Goal: Check status: Check status

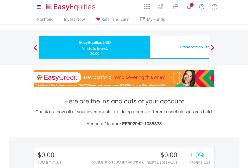
scroll to position [48, 79]
click at [82, 47] on div "Funds to invest:" at bounding box center [95, 48] width 27 height 5
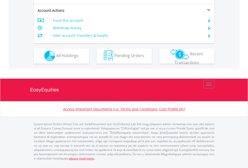
scroll to position [469, 0]
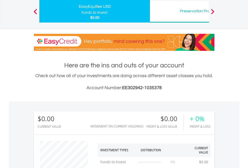
click at [179, 11] on div "Preservation Provident Fund" at bounding box center [205, 11] width 105 height 7
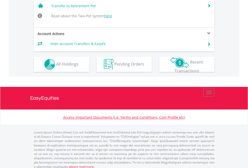
scroll to position [493, 0]
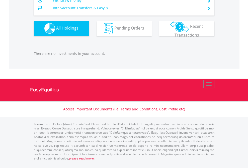
scroll to position [48, 79]
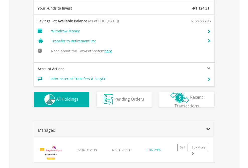
scroll to position [571, 0]
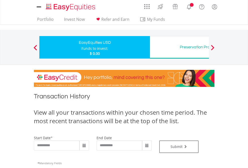
scroll to position [203, 0]
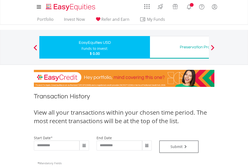
click at [179, 47] on div "Preservation Provident Fund" at bounding box center [205, 47] width 105 height 7
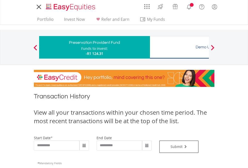
type input "**********"
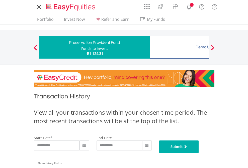
click at [199, 153] on button "Submit" at bounding box center [179, 147] width 40 height 13
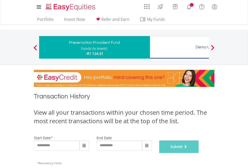
scroll to position [203, 0]
